Goal: Information Seeking & Learning: Learn about a topic

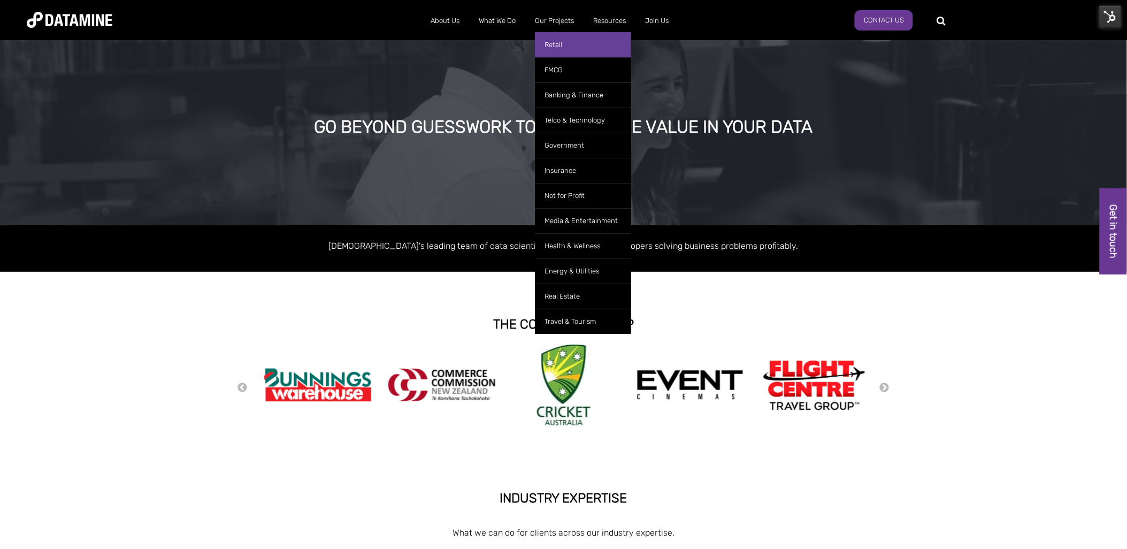
click at [551, 44] on link "Retail" at bounding box center [583, 44] width 96 height 25
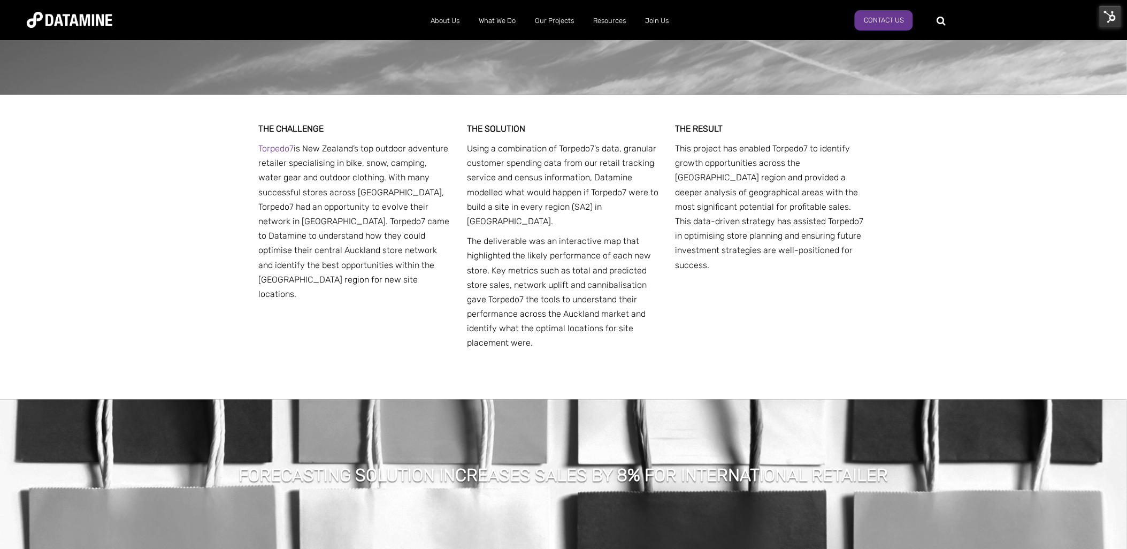
scroll to position [2140, 0]
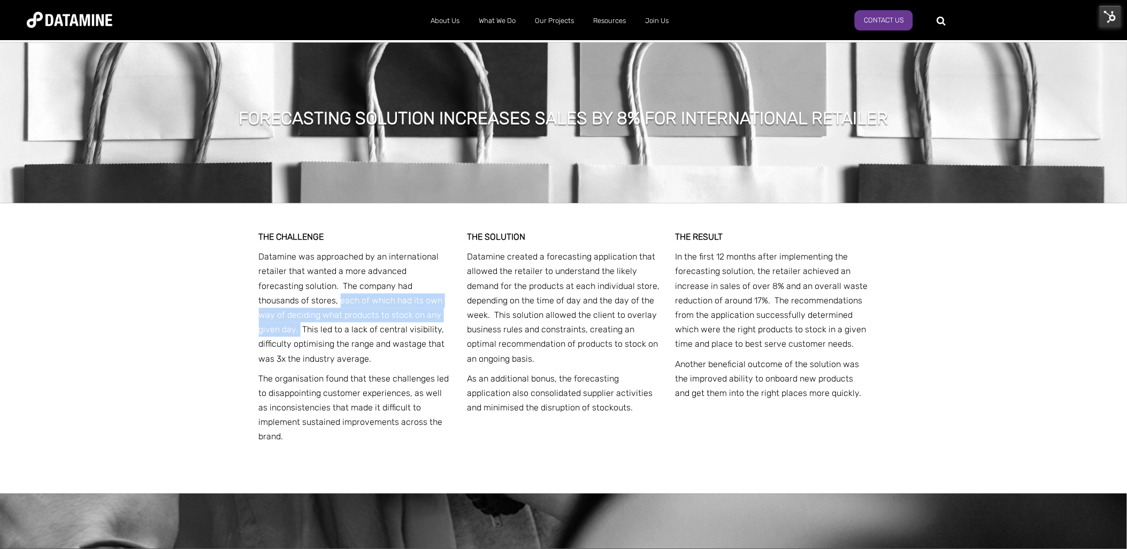
drag, startPoint x: 397, startPoint y: 302, endPoint x: 258, endPoint y: 286, distance: 140.0
click at [258, 286] on div "THE CHALLENGE Datamine was approached by an international retailer that wanted …" at bounding box center [564, 348] width 626 height 291
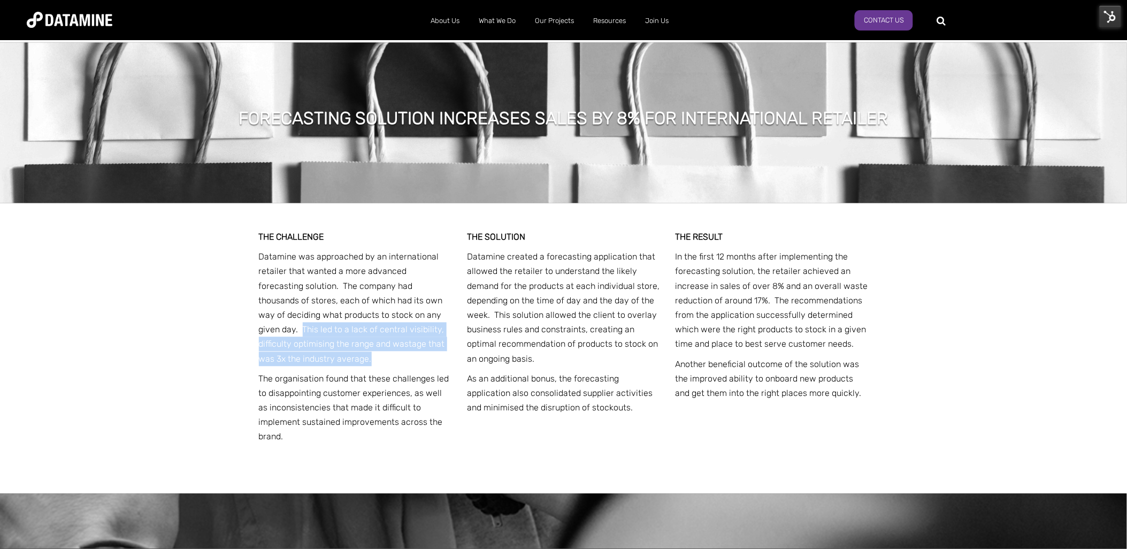
drag, startPoint x: 323, startPoint y: 342, endPoint x: 400, endPoint y: 301, distance: 88.1
click at [400, 301] on p "Datamine was approached by an international retailer that wanted a more advance…" at bounding box center [355, 308] width 193 height 117
copy p "This led to a lack of central visibility, difficulty optimising the range and w…"
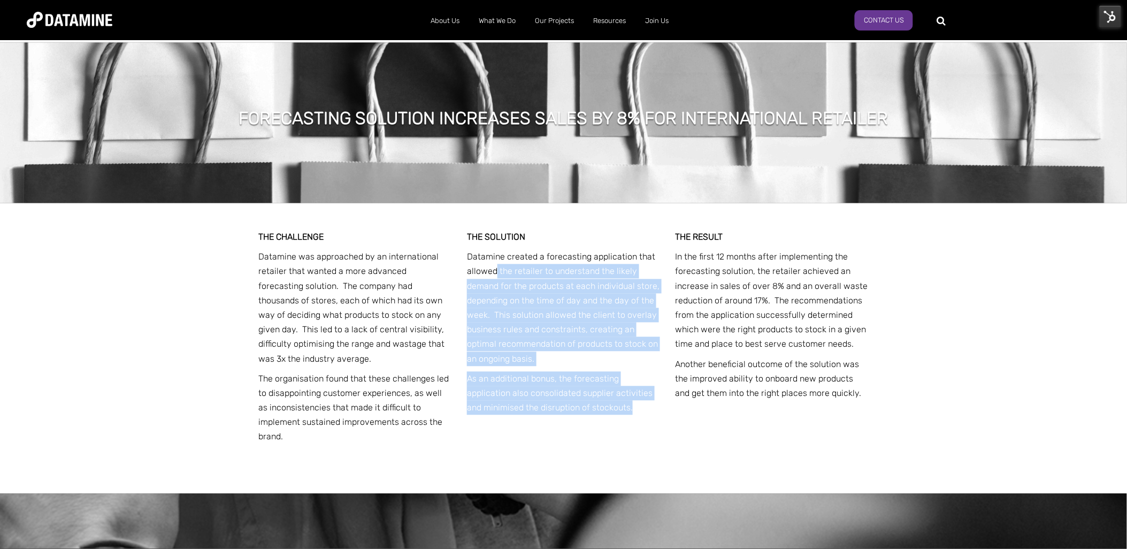
drag, startPoint x: 497, startPoint y: 256, endPoint x: 636, endPoint y: 392, distance: 194.9
click at [636, 392] on div "THE SOLUTION Datamine created a forecasting application that allowed the retail…" at bounding box center [563, 325] width 193 height 190
copy div "the retailer to understand the likely demand for the products at each individua…"
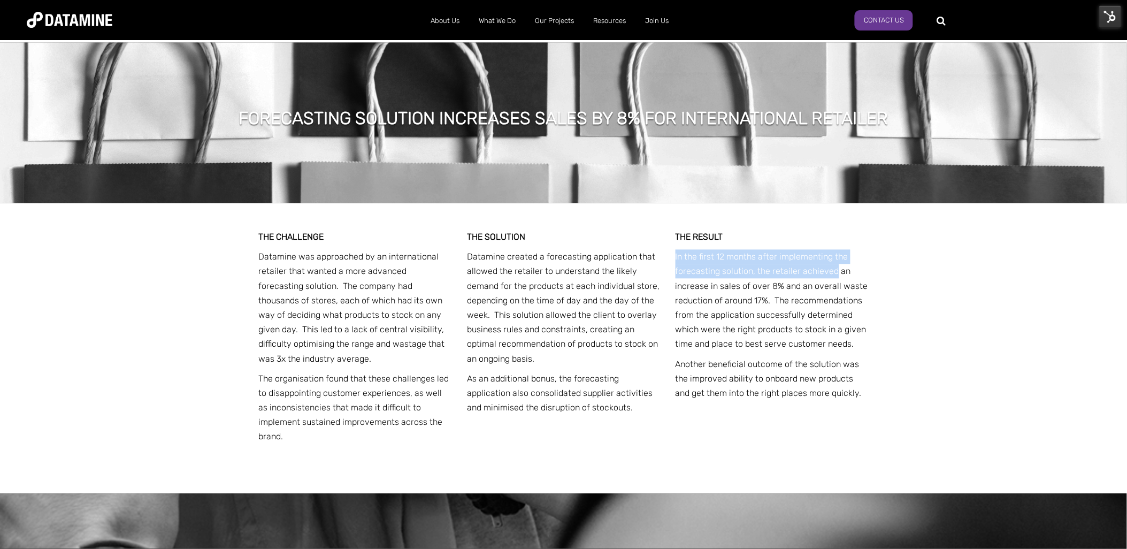
drag, startPoint x: 833, startPoint y: 256, endPoint x: 669, endPoint y: 247, distance: 164.5
click at [669, 247] on div "THE CHALLENGE Datamine was approached by an international retailer that wanted …" at bounding box center [564, 348] width 610 height 291
copy p "In the first 12 months after implementing the forecasting solution, the retaile…"
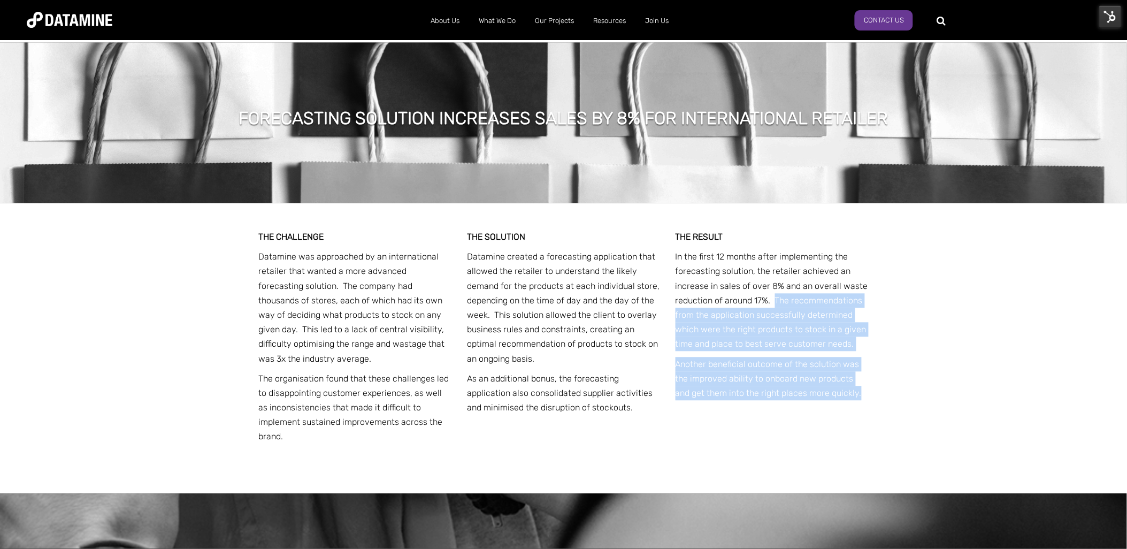
drag, startPoint x: 848, startPoint y: 378, endPoint x: 776, endPoint y: 286, distance: 116.7
click at [776, 286] on div "THE RESULT In the first 12 months after implementing the forecasting solution, …" at bounding box center [772, 318] width 193 height 176
copy div "The recommendations from the application successfully determined which were the…"
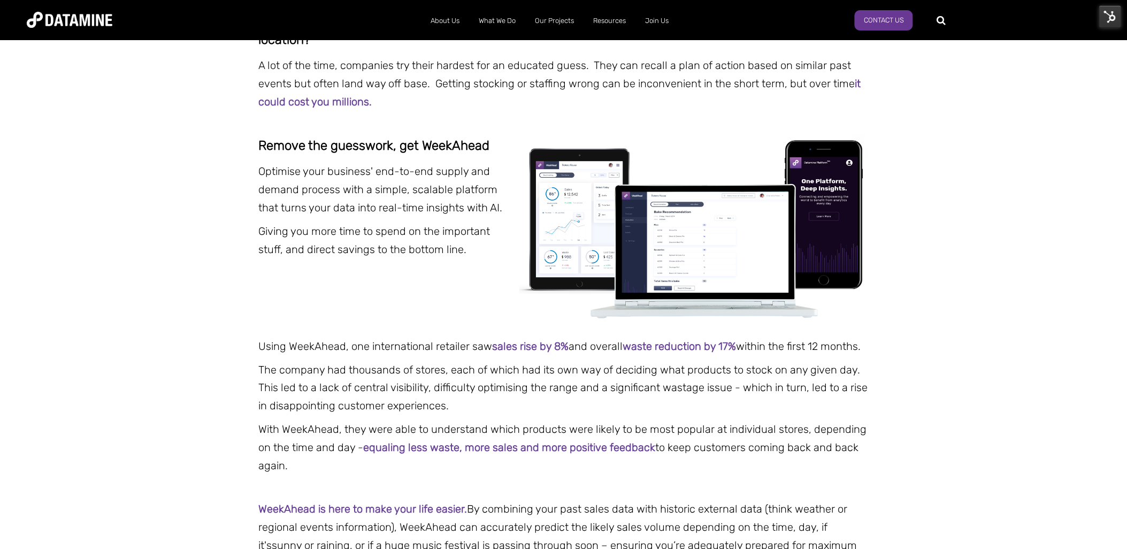
scroll to position [356, 0]
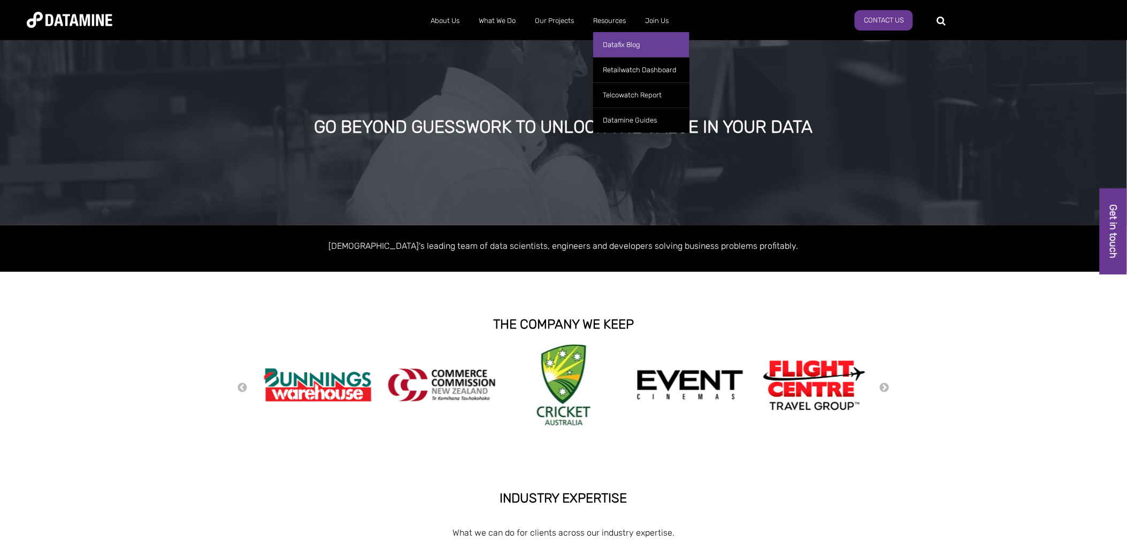
click at [611, 43] on link "Datafix Blog" at bounding box center [641, 44] width 96 height 25
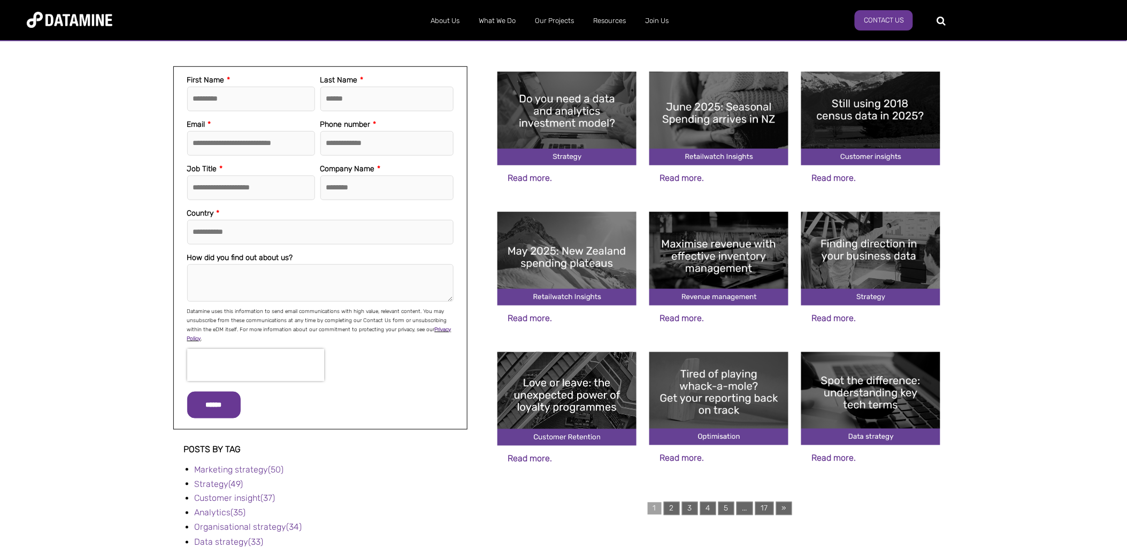
scroll to position [238, 0]
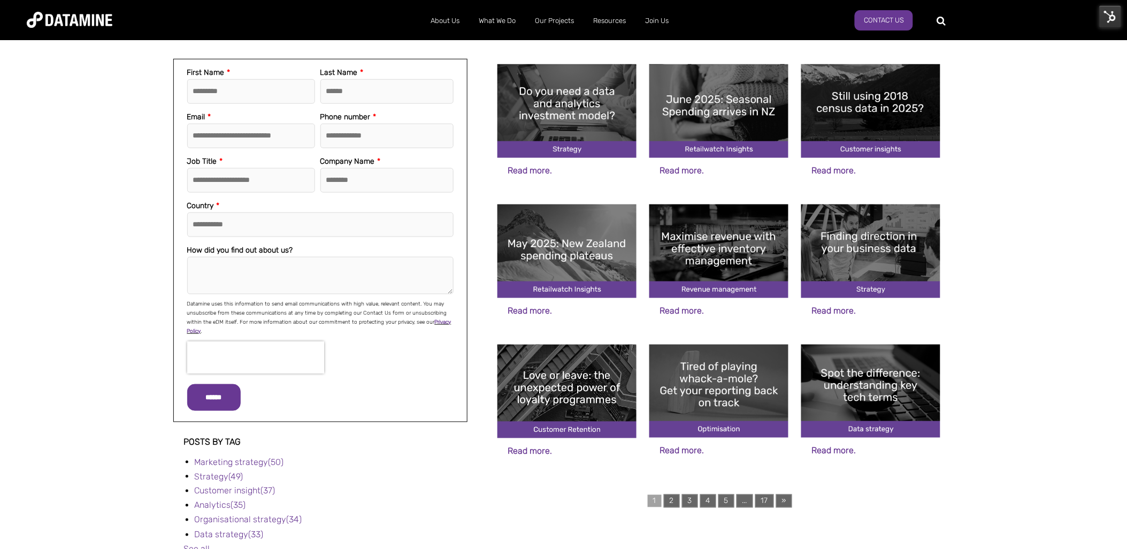
click at [880, 390] on img at bounding box center [871, 392] width 139 height 94
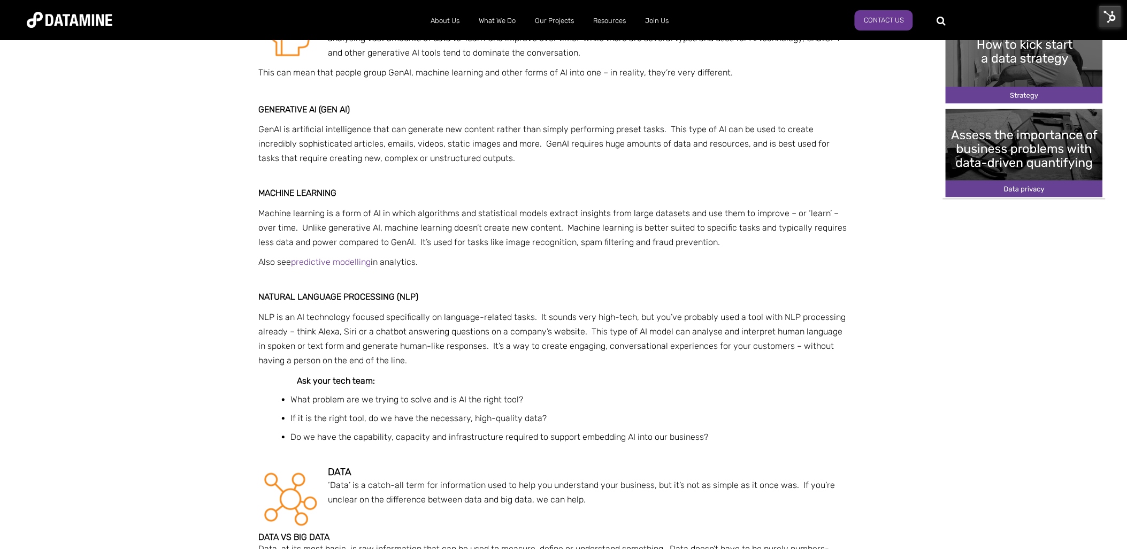
scroll to position [534, 0]
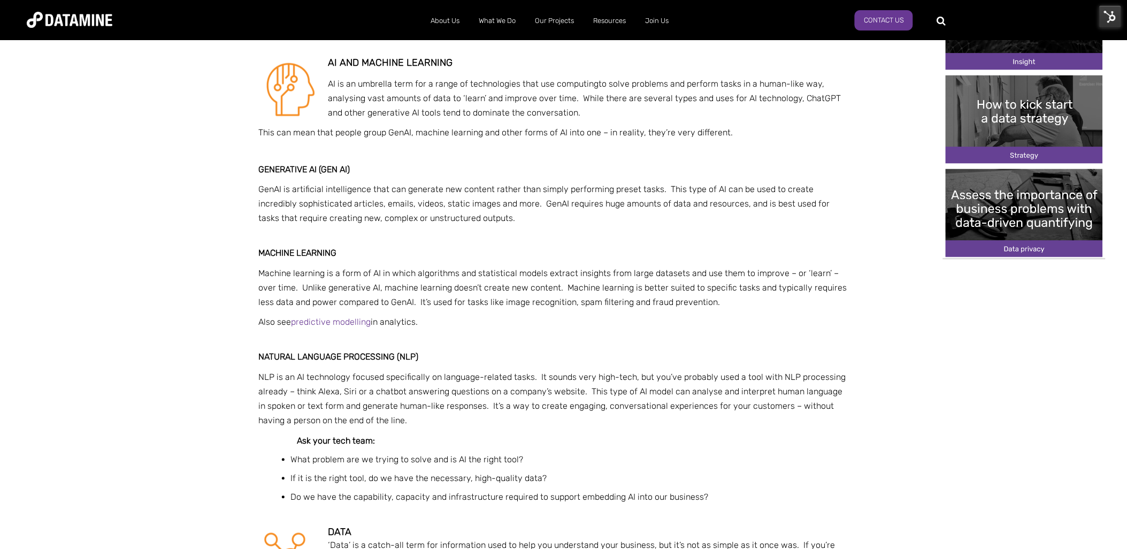
click at [418, 319] on span "Also see predictive modelling in analytics." at bounding box center [338, 322] width 159 height 10
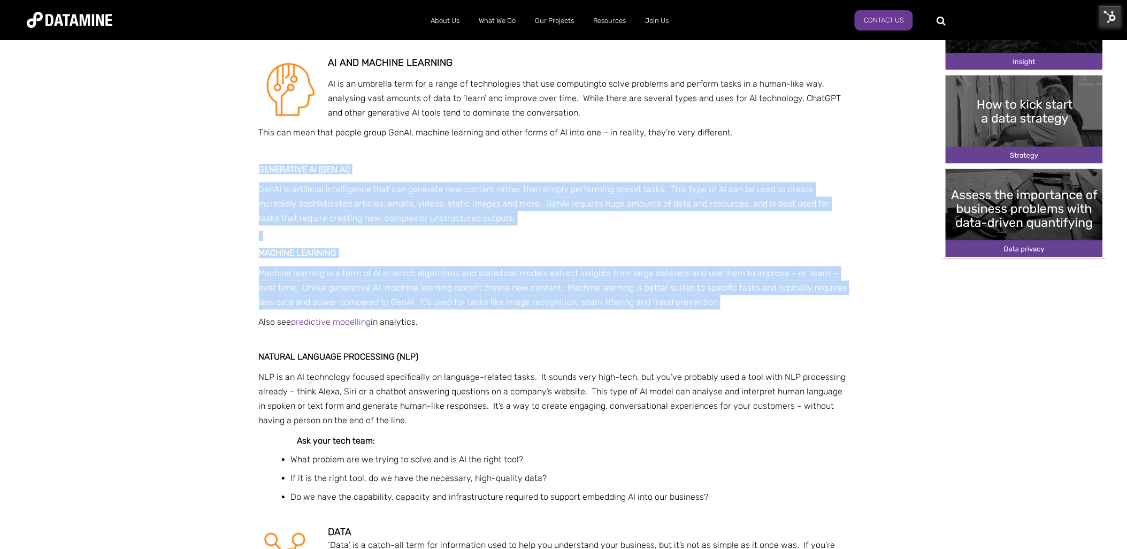
drag, startPoint x: 720, startPoint y: 300, endPoint x: 252, endPoint y: 165, distance: 487.4
copy span "Generative AI (Gen AI) GenAI is artificial intelligence that can generate new c…"
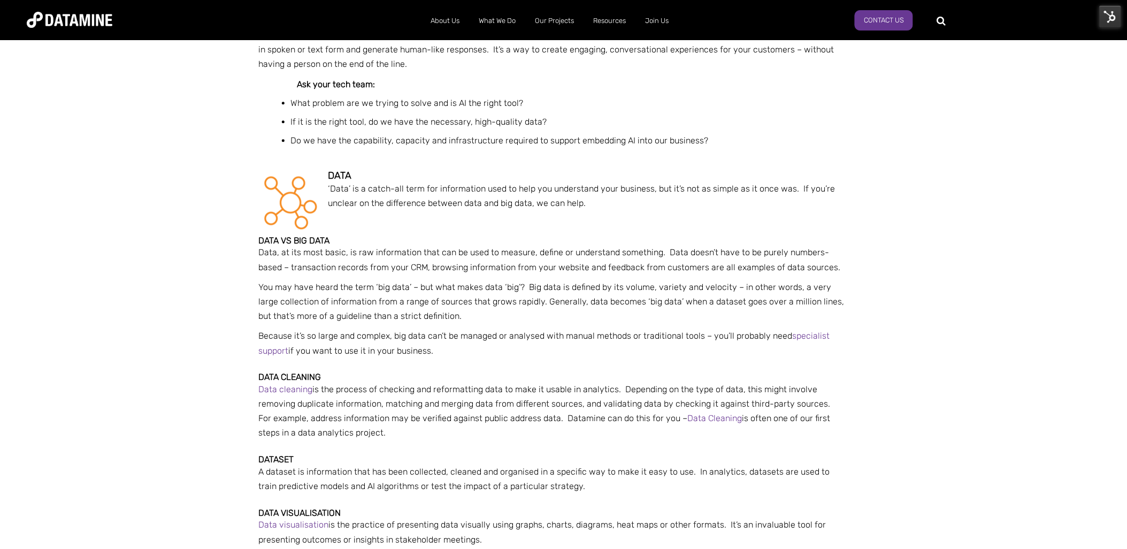
scroll to position [594, 0]
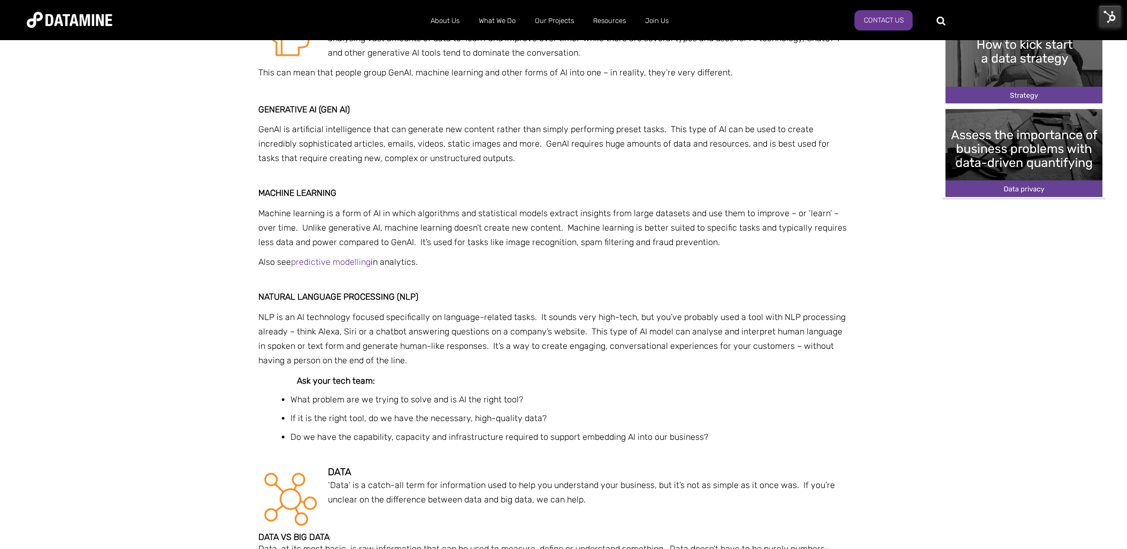
click at [515, 263] on p "Also see predictive modelling in analytics." at bounding box center [553, 262] width 589 height 14
